Goal: Find specific page/section: Find specific page/section

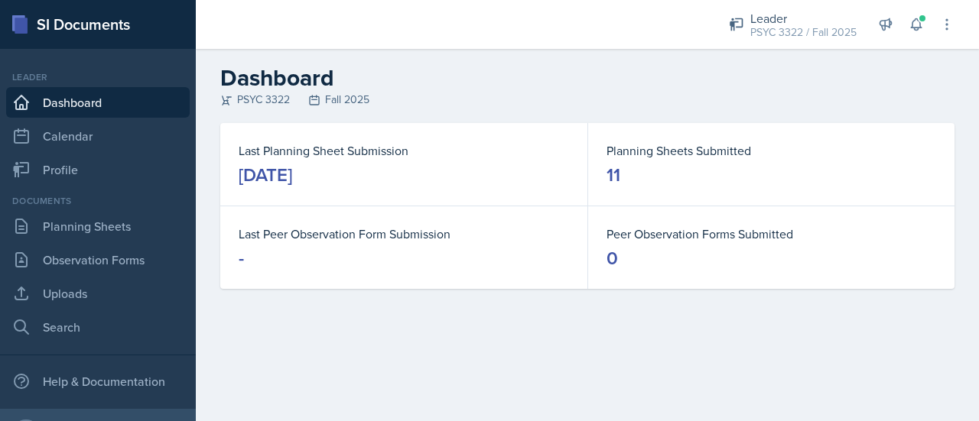
scroll to position [77, 0]
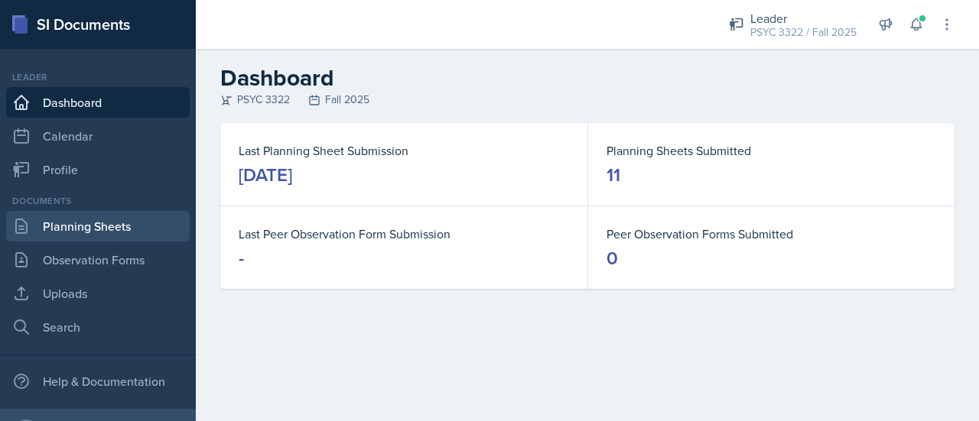
click at [109, 222] on link "Planning Sheets" at bounding box center [97, 226] width 183 height 31
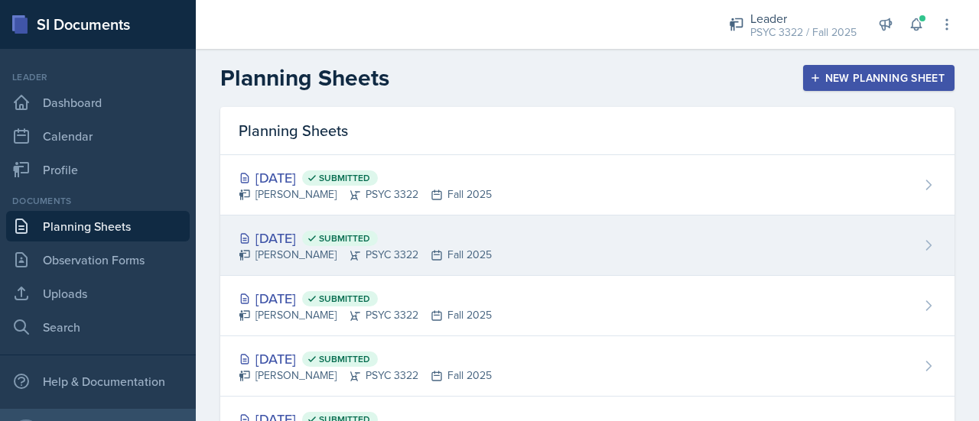
click at [303, 228] on div "[DATE] Submitted" at bounding box center [365, 238] width 253 height 21
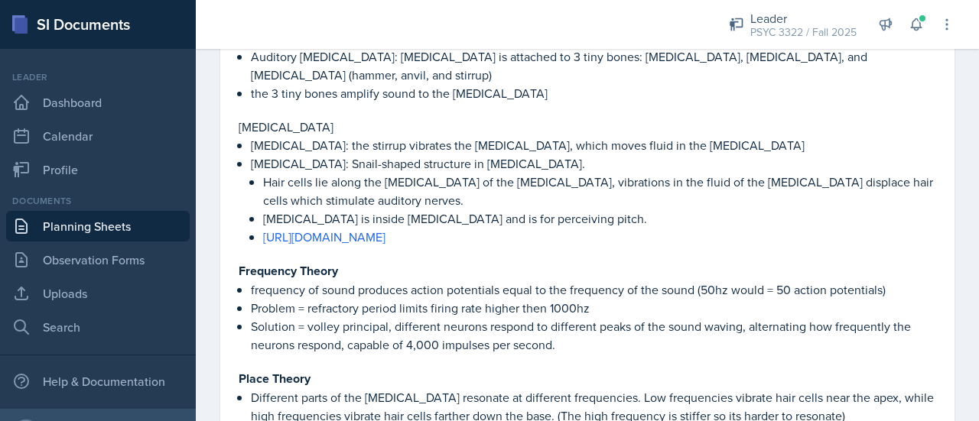
scroll to position [569, 0]
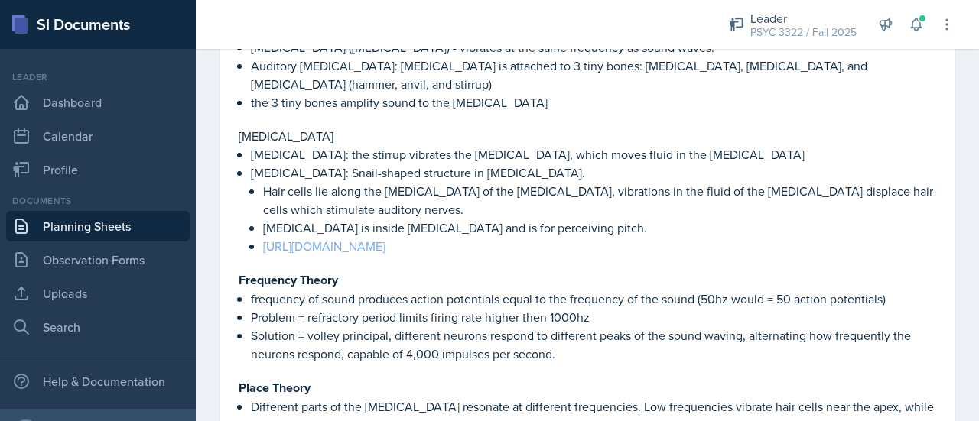
click at [385, 238] on link "[URL][DOMAIN_NAME]" at bounding box center [324, 246] width 122 height 17
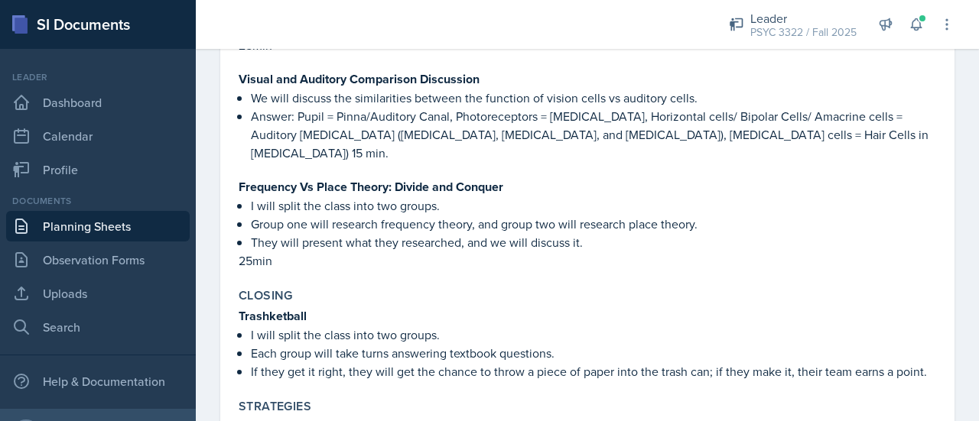
scroll to position [1507, 0]
click at [505, 177] on p "Frequency Vs Place Theory: Divide and Conquer" at bounding box center [587, 186] width 697 height 19
click at [130, 239] on link "Planning Sheets" at bounding box center [97, 226] width 183 height 31
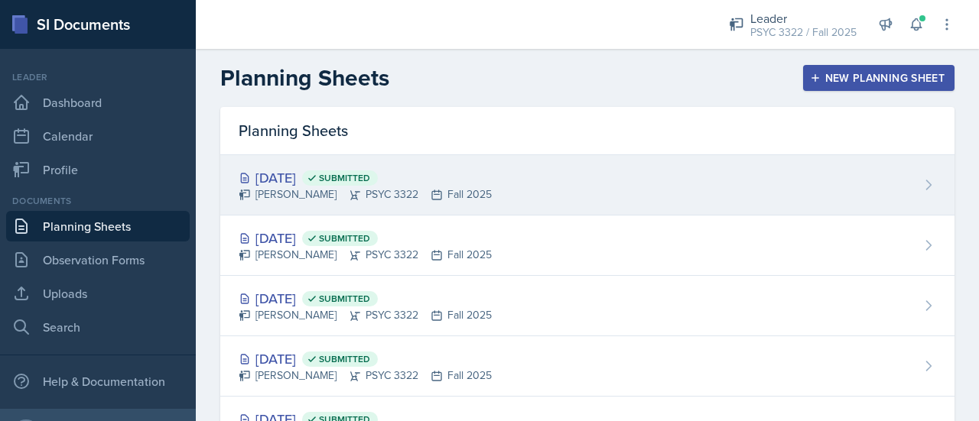
click at [295, 187] on div "[PERSON_NAME] PSYC 3322 Fall 2025" at bounding box center [365, 195] width 253 height 16
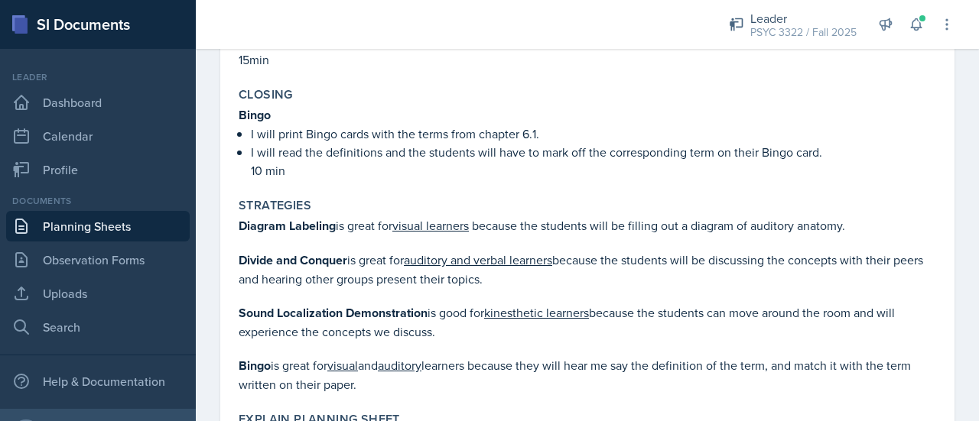
scroll to position [1796, 0]
